Goal: Information Seeking & Learning: Learn about a topic

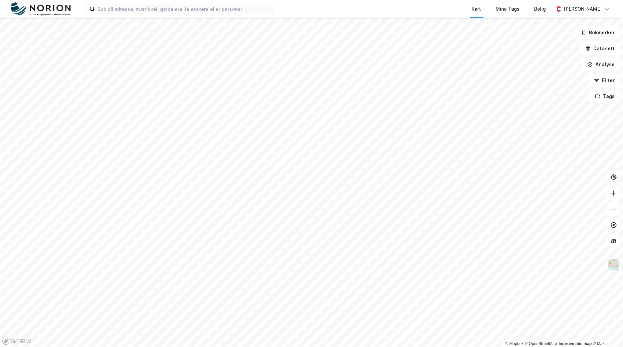
click at [41, 2] on img at bounding box center [41, 9] width 60 height 14
click at [200, 8] on input at bounding box center [184, 9] width 178 height 10
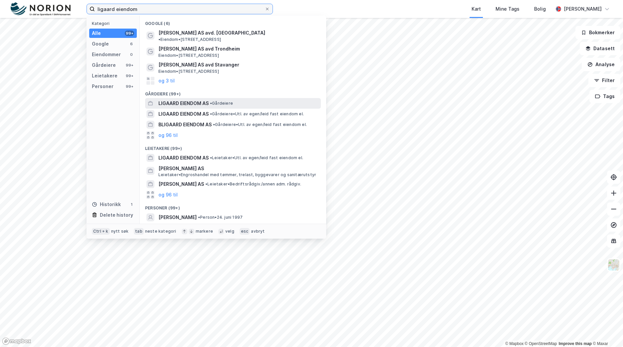
type input "ligaard eiendom"
click at [233, 102] on div "LIGAARD EIENDOM AS • Gårdeiere" at bounding box center [233, 103] width 176 height 11
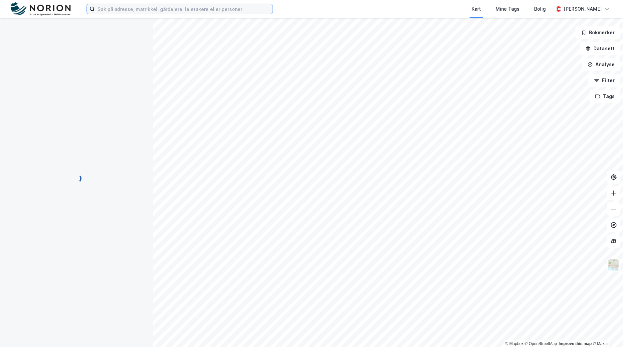
click at [199, 8] on input at bounding box center [184, 9] width 178 height 10
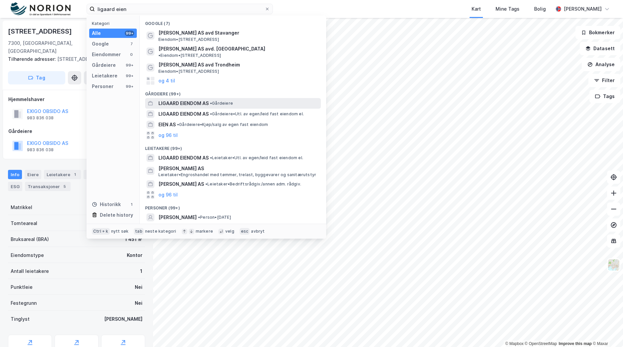
click at [224, 101] on span "• Gårdeiere" at bounding box center [221, 103] width 23 height 5
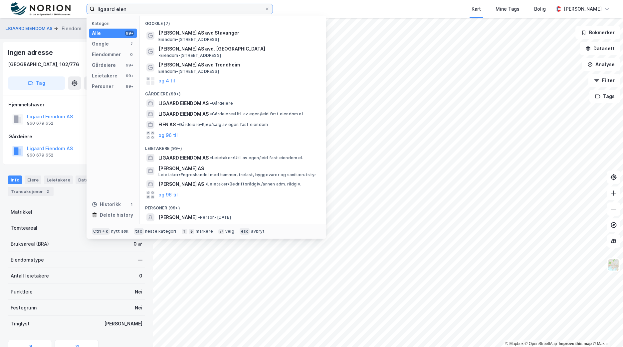
drag, startPoint x: 72, startPoint y: 12, endPoint x: 59, endPoint y: 10, distance: 13.1
click at [59, 10] on div "ligaard eien Kategori Alle 99+ Google 7 Eiendommer 0 Gårdeiere 99+ Leietakere 9…" at bounding box center [311, 9] width 623 height 18
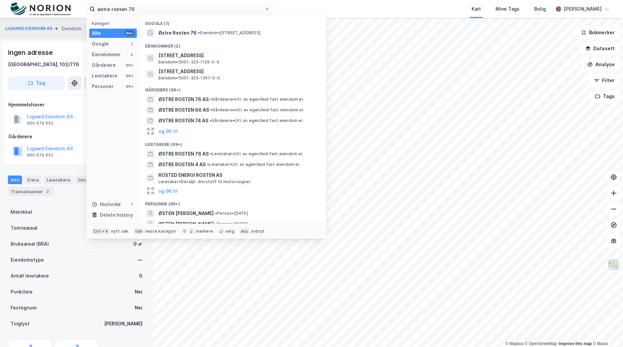
click at [207, 49] on div "Eiendommer (2)" at bounding box center [233, 44] width 186 height 12
click at [211, 57] on span "Østre Rosten 76, 7075, TILLER, TRONDHEIM" at bounding box center [238, 56] width 160 height 8
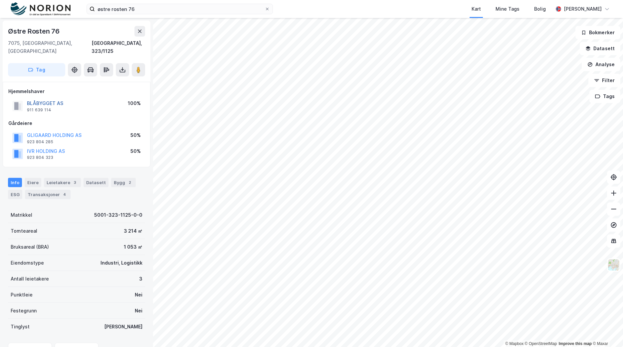
click at [0, 0] on button "BLÅBYGGET AS" at bounding box center [0, 0] width 0 height 0
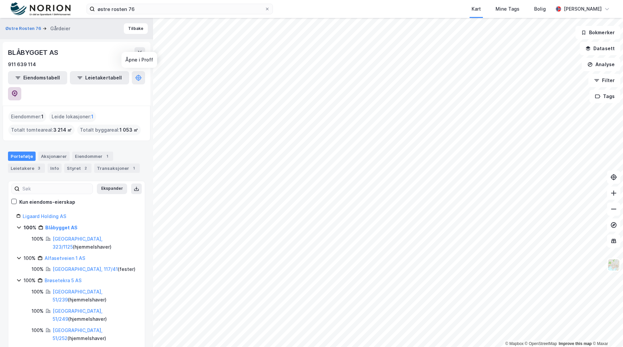
click at [21, 87] on button at bounding box center [14, 93] width 13 height 13
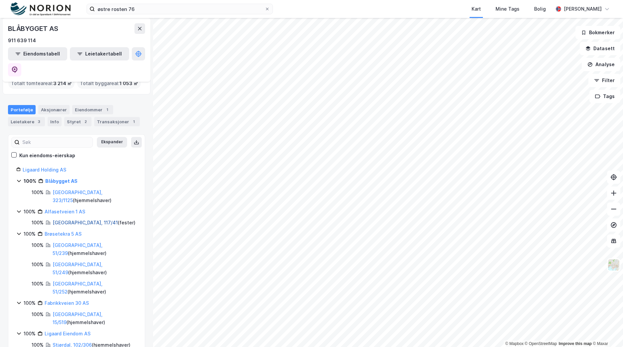
scroll to position [67, 0]
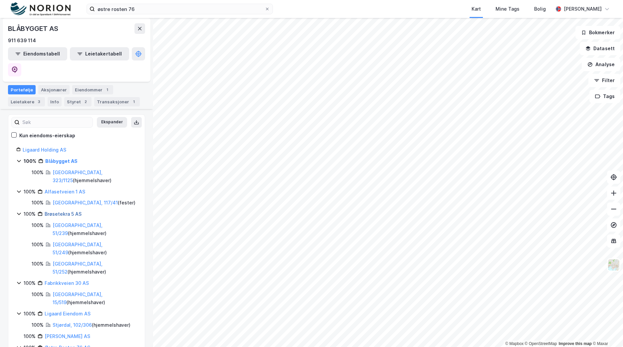
click at [71, 211] on link "Brøsetekra 5 AS" at bounding box center [63, 214] width 37 height 6
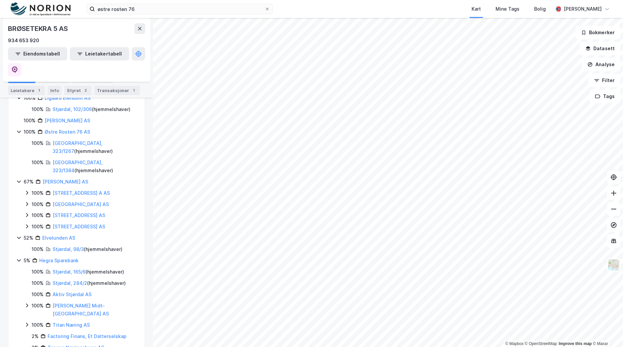
scroll to position [225, 0]
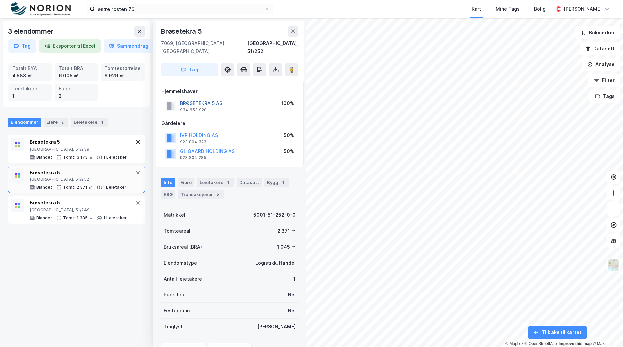
click at [0, 0] on button "BRØSETEKRA 5 AS" at bounding box center [0, 0] width 0 height 0
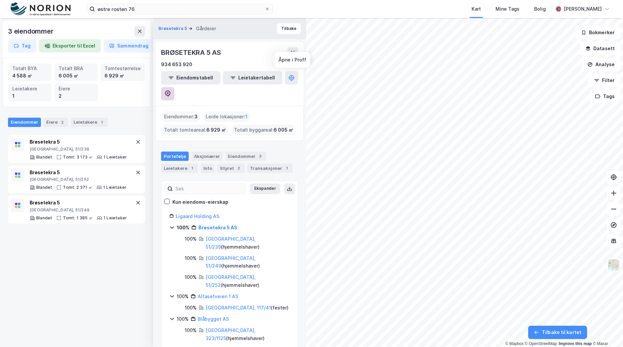
click at [171, 90] on icon at bounding box center [167, 93] width 7 height 7
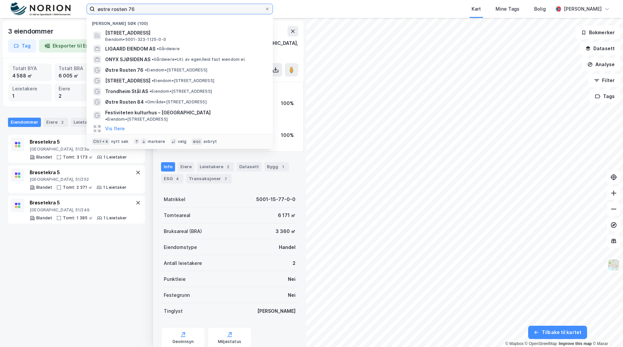
drag, startPoint x: 182, startPoint y: 9, endPoint x: 19, endPoint y: 18, distance: 162.9
click at [19, 18] on div "østre rosten 76 Nylige søk (100) Østre Rosten 76, 7075, TILLER, TRONDHEIM Eiend…" at bounding box center [311, 173] width 623 height 347
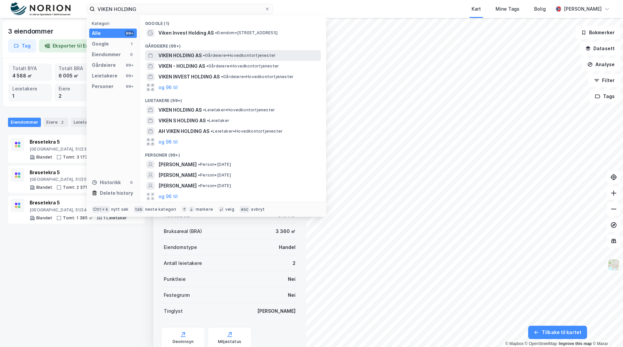
click at [211, 53] on span "• Gårdeiere • Hovedkontortjenester" at bounding box center [239, 55] width 73 height 5
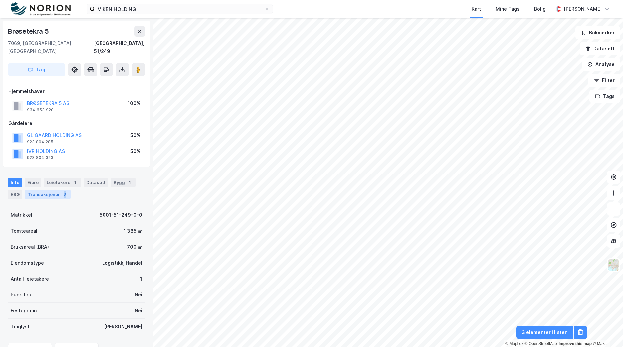
click at [61, 191] on div "3" at bounding box center [64, 194] width 7 height 7
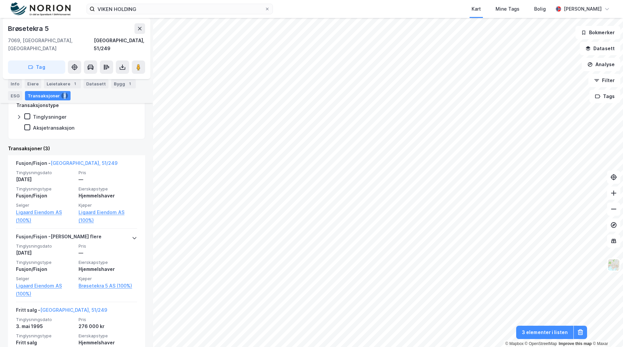
scroll to position [197, 0]
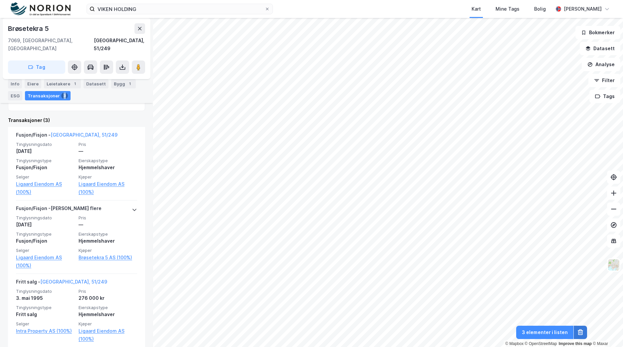
click at [580, 331] on icon at bounding box center [580, 332] width 7 height 7
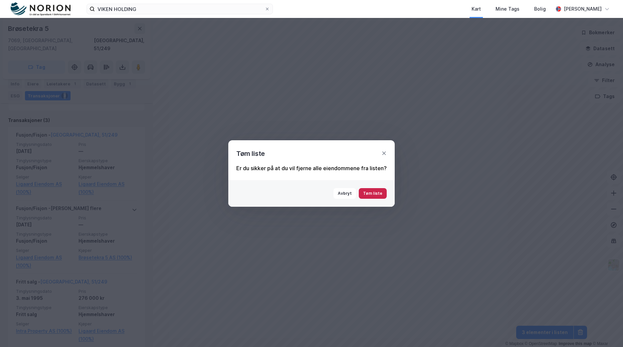
click at [367, 194] on button "Tøm liste" at bounding box center [373, 193] width 28 height 11
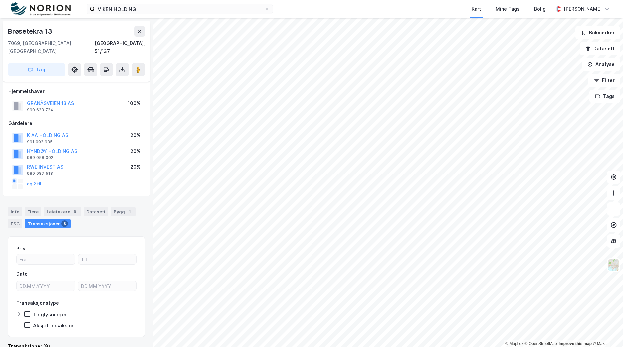
scroll to position [6, 0]
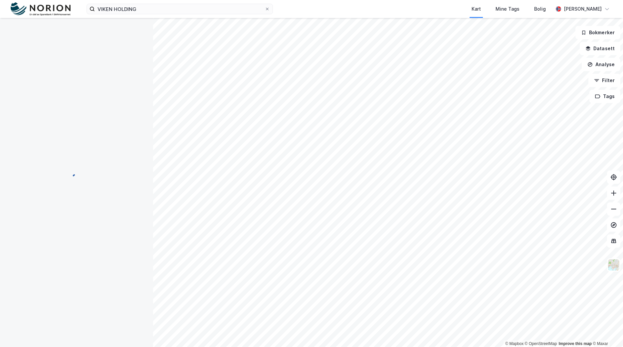
scroll to position [6, 0]
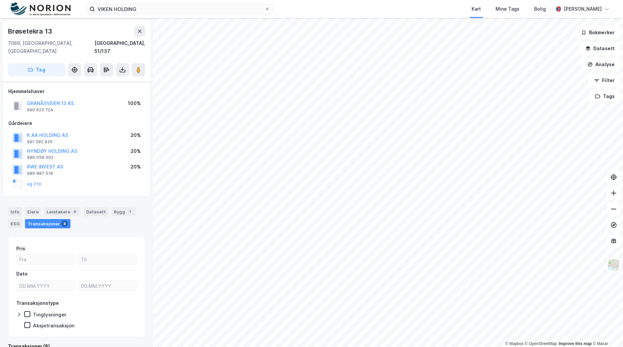
scroll to position [6, 0]
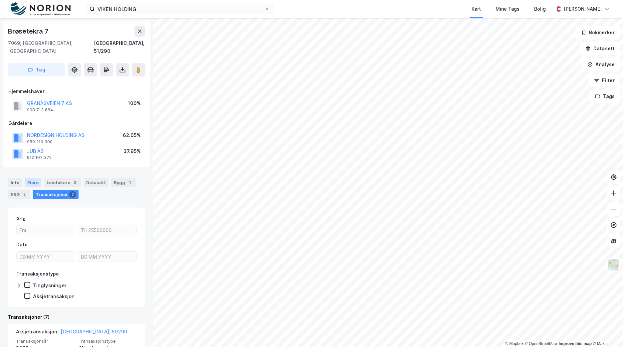
click at [29, 178] on div "Eiere" at bounding box center [33, 182] width 17 height 9
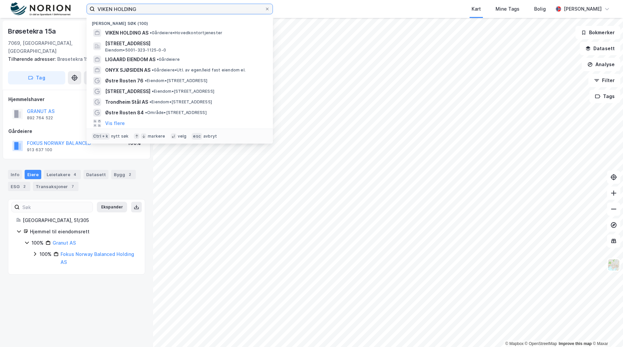
drag, startPoint x: 159, startPoint y: 13, endPoint x: 89, endPoint y: 15, distance: 69.9
click at [87, 12] on label "VIKEN HOLDING" at bounding box center [179, 9] width 186 height 11
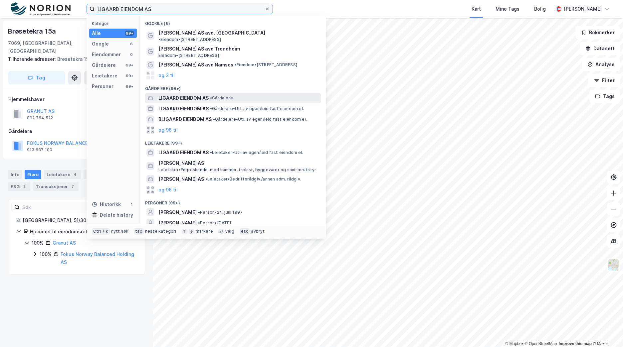
type input "LIGAARD EIENDOM AS"
click at [262, 94] on div "LIGAARD EIENDOM AS • Gårdeiere" at bounding box center [238, 98] width 161 height 8
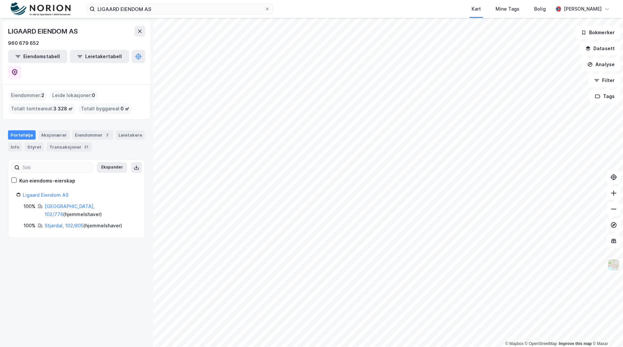
click at [17, 300] on div "LIGAARD EIENDOM AS 960 679 652 Eiendomstabell Leietakertabell Eiendommer : 2 Le…" at bounding box center [76, 182] width 153 height 329
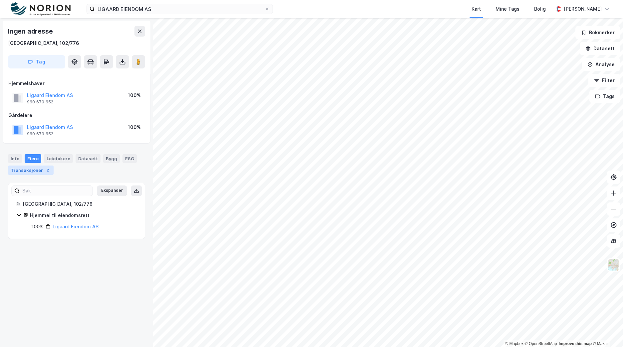
click at [12, 161] on div "Info" at bounding box center [15, 158] width 14 height 9
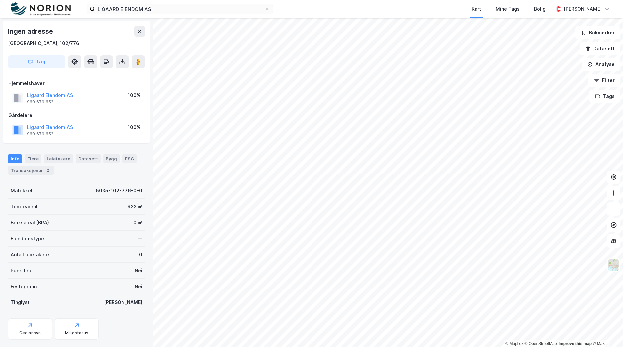
click at [98, 191] on div "5035-102-776-0-0" at bounding box center [119, 191] width 47 height 8
click at [125, 191] on div "5035-102-805-0-0" at bounding box center [118, 190] width 47 height 8
click at [613, 64] on button "Analyse" at bounding box center [600, 64] width 39 height 13
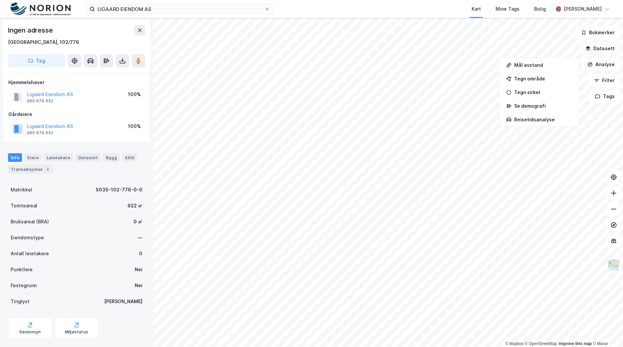
click at [610, 51] on button "Datasett" at bounding box center [599, 48] width 41 height 13
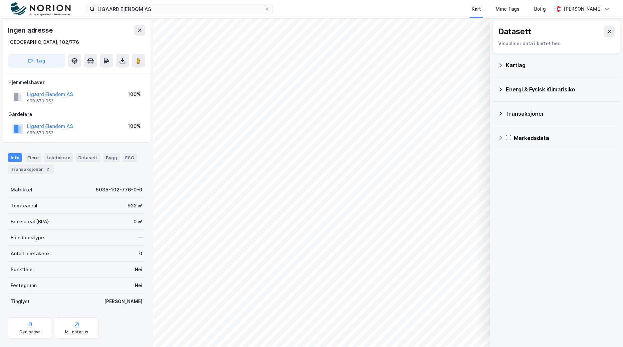
click at [543, 68] on div "Kartlag" at bounding box center [560, 65] width 109 height 8
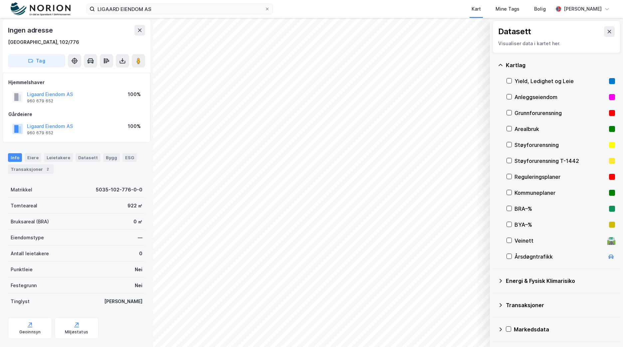
click at [527, 177] on div "Reguleringsplaner" at bounding box center [560, 177] width 92 height 8
click at [24, 328] on div "Geoinnsyn" at bounding box center [30, 328] width 44 height 21
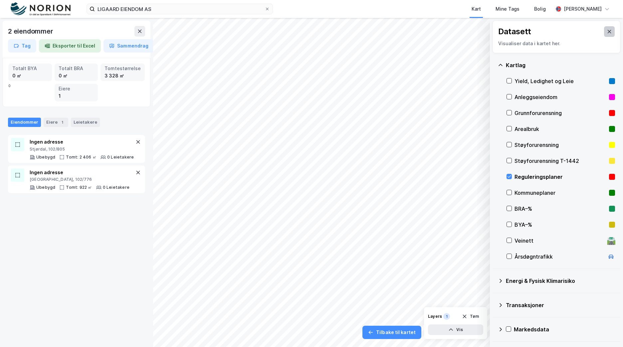
click at [606, 33] on icon at bounding box center [608, 31] width 5 height 5
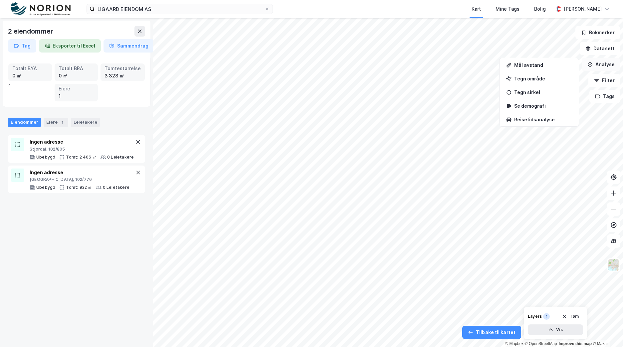
click at [617, 65] on button "Analyse" at bounding box center [600, 64] width 39 height 13
click at [610, 64] on button "Analyse" at bounding box center [600, 64] width 39 height 13
click at [548, 76] on div "Tegn område" at bounding box center [543, 79] width 58 height 6
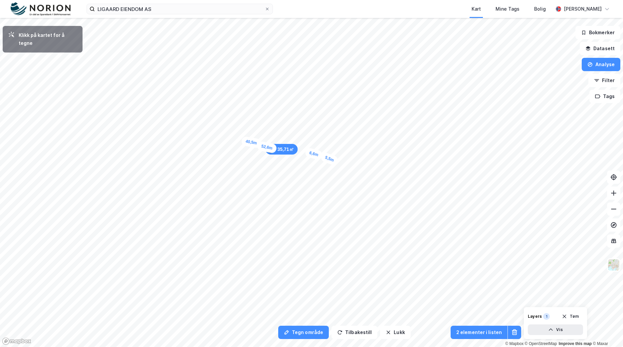
click at [337, 162] on div "5,5m" at bounding box center [329, 159] width 19 height 15
click at [374, 186] on div "5,2m" at bounding box center [368, 182] width 19 height 18
click at [370, 194] on div "3,2m" at bounding box center [371, 190] width 17 height 19
click at [357, 204] on div "5,6m" at bounding box center [363, 199] width 19 height 18
click at [192, 162] on div "3,6m" at bounding box center [192, 167] width 10 height 18
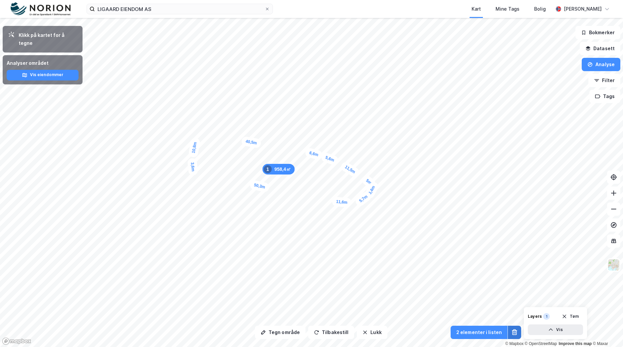
click at [518, 332] on button at bounding box center [514, 332] width 13 height 13
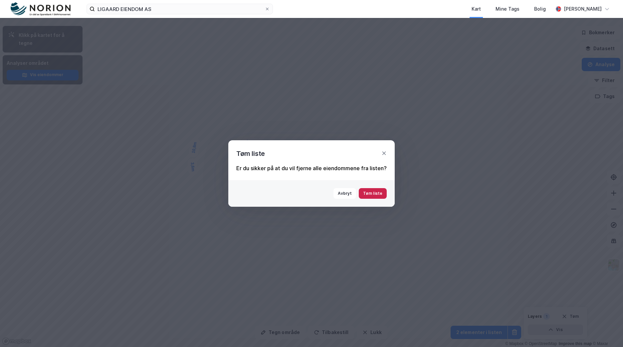
click at [369, 194] on button "Tøm liste" at bounding box center [373, 193] width 28 height 11
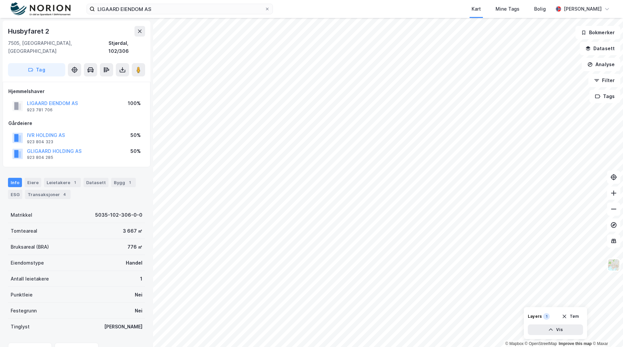
scroll to position [1, 0]
click at [40, 29] on div "Husbyfaret 2" at bounding box center [29, 30] width 43 height 11
click at [39, 29] on div "Husbyfaret 2" at bounding box center [29, 30] width 43 height 11
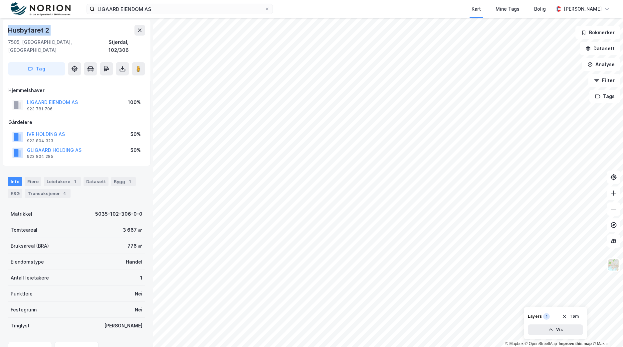
click at [39, 29] on div "Husbyfaret 2" at bounding box center [29, 30] width 43 height 11
copy div "Husbyfaret 2"
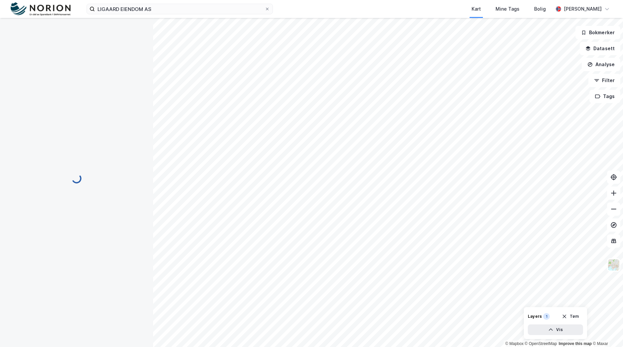
scroll to position [1, 0]
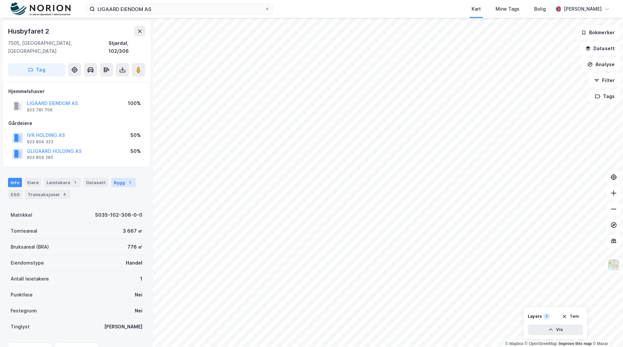
scroll to position [1, 0]
click at [121, 210] on div "5035-102-306-0-0" at bounding box center [118, 214] width 47 height 8
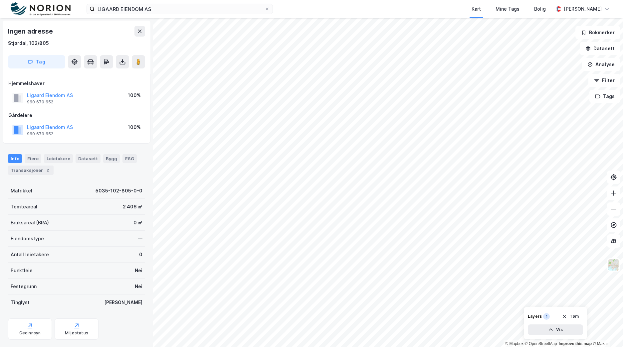
scroll to position [1, 0]
click at [122, 187] on div "5035-102-805-0-0" at bounding box center [118, 190] width 47 height 8
